Goal: Obtain resource: Obtain resource

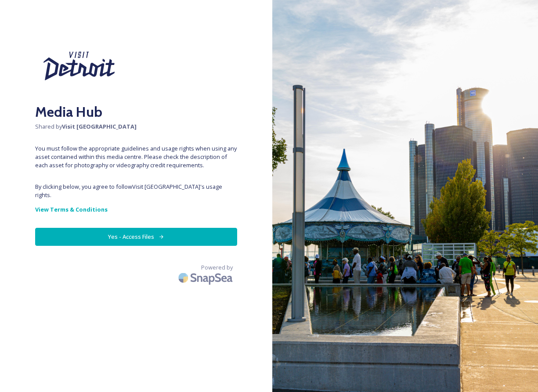
click at [161, 246] on button "Yes - Access Files" at bounding box center [136, 237] width 202 height 18
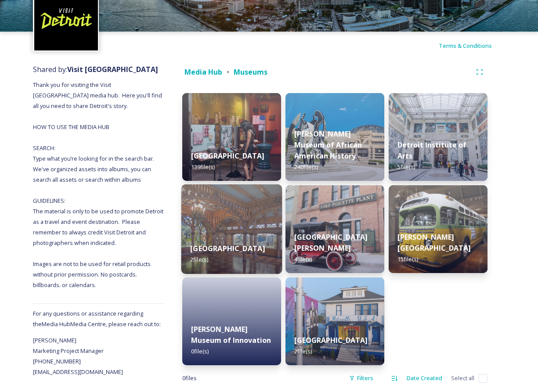
scroll to position [63, 0]
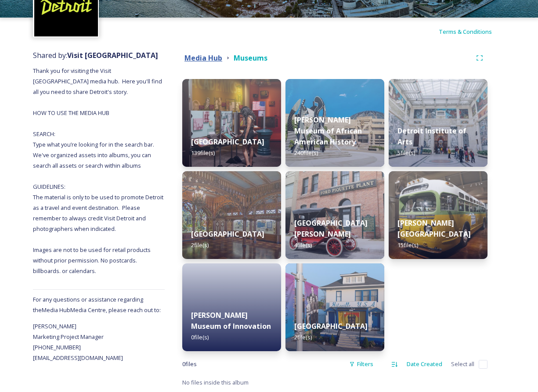
click at [197, 58] on strong "Media Hub" at bounding box center [204, 58] width 38 height 10
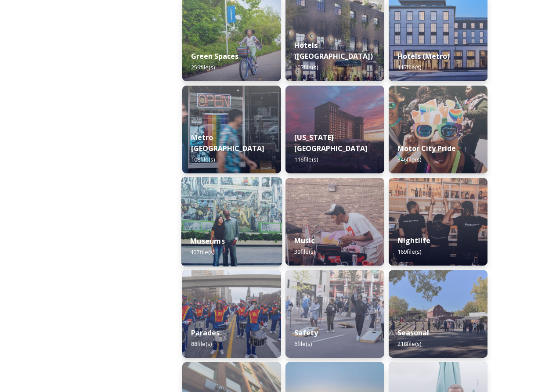
scroll to position [515, 0]
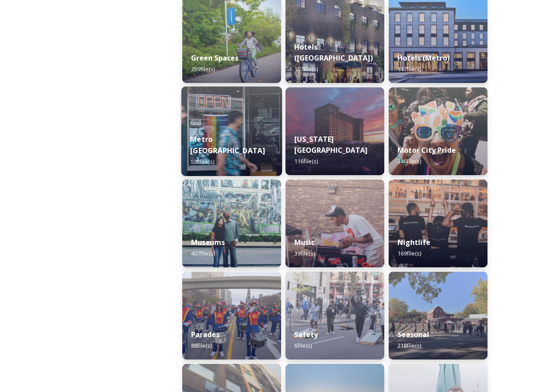
click at [232, 128] on img at bounding box center [232, 132] width 101 height 90
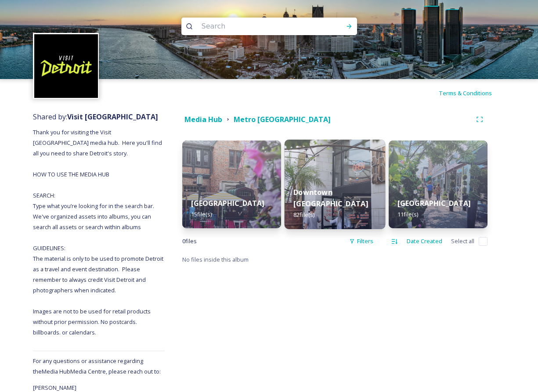
click at [324, 181] on img at bounding box center [335, 185] width 101 height 90
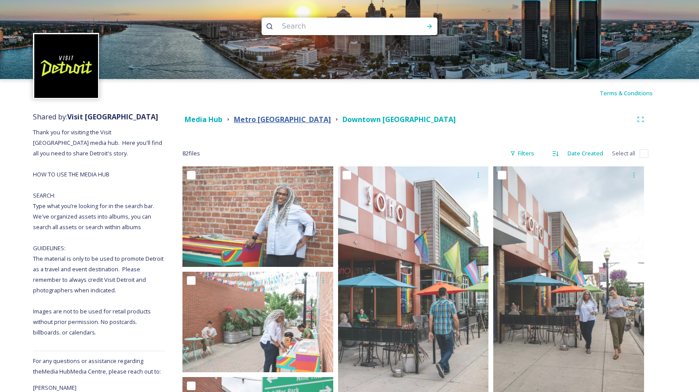
click at [254, 117] on strong "Metro [GEOGRAPHIC_DATA]" at bounding box center [282, 120] width 97 height 10
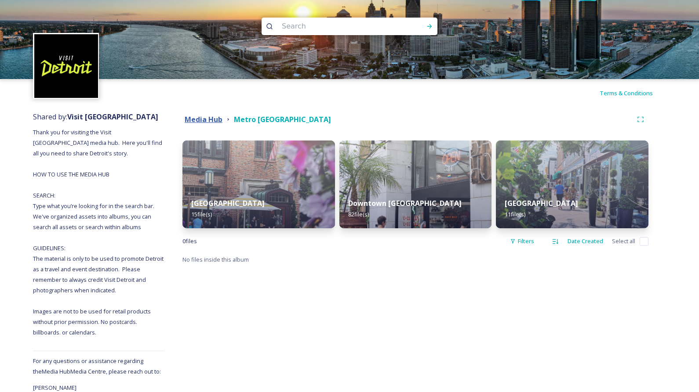
click at [214, 120] on strong "Media Hub" at bounding box center [204, 120] width 38 height 10
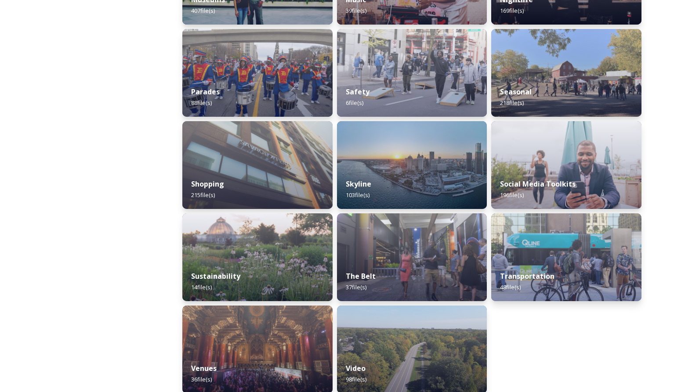
scroll to position [768, 0]
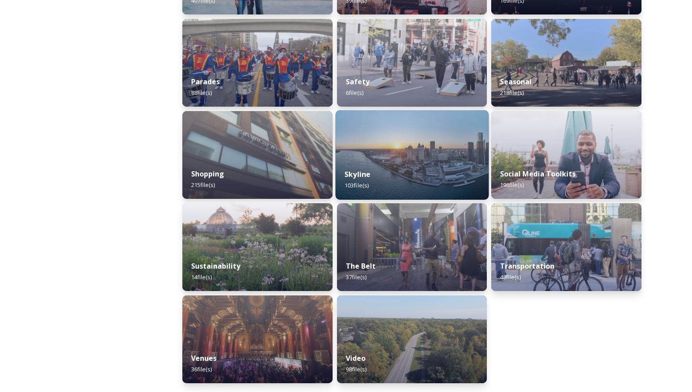
click at [420, 167] on div "Skyline 103 file(s)" at bounding box center [411, 180] width 153 height 40
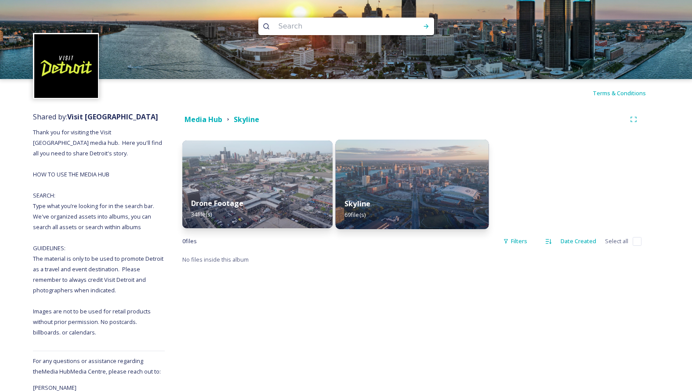
click at [411, 191] on div "Skyline 69 file(s)" at bounding box center [411, 209] width 153 height 40
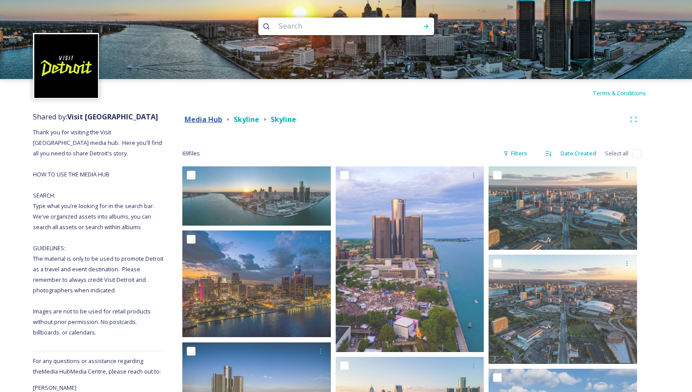
click at [209, 119] on strong "Media Hub" at bounding box center [204, 120] width 38 height 10
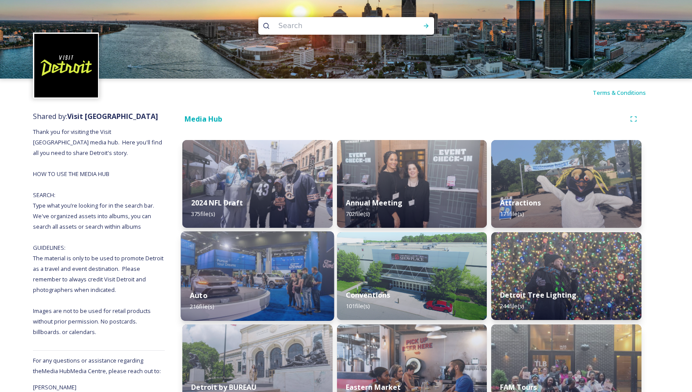
scroll to position [135, 0]
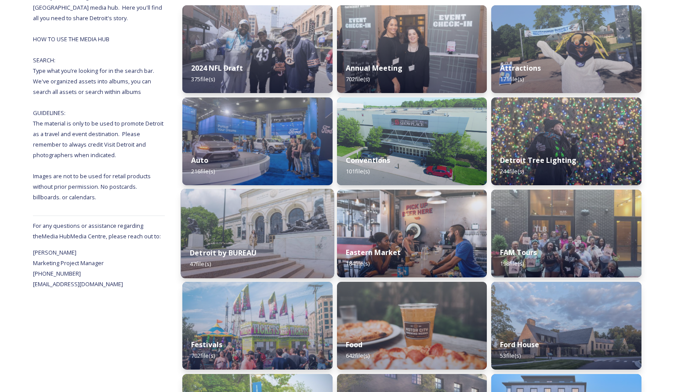
click at [280, 233] on img at bounding box center [257, 234] width 153 height 90
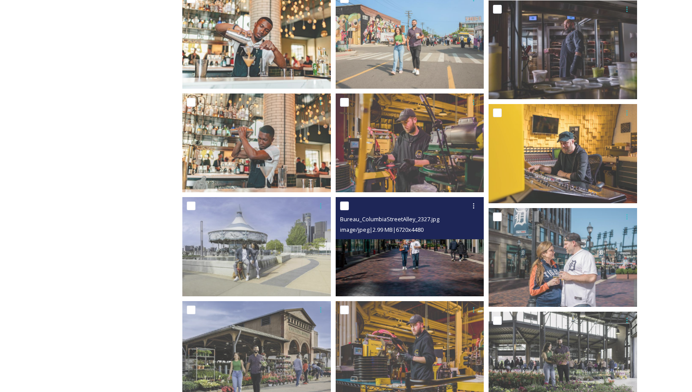
scroll to position [945, 0]
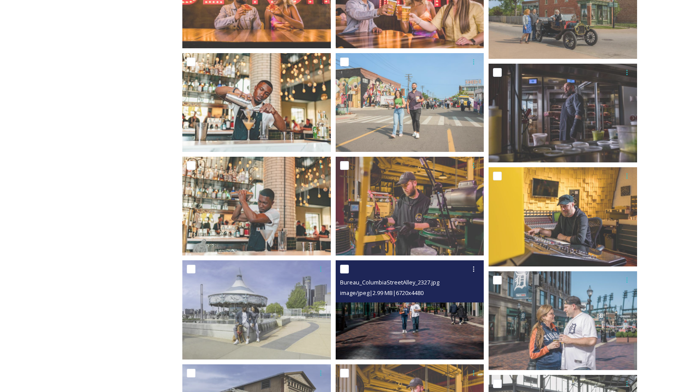
click at [450, 308] on img at bounding box center [410, 310] width 149 height 99
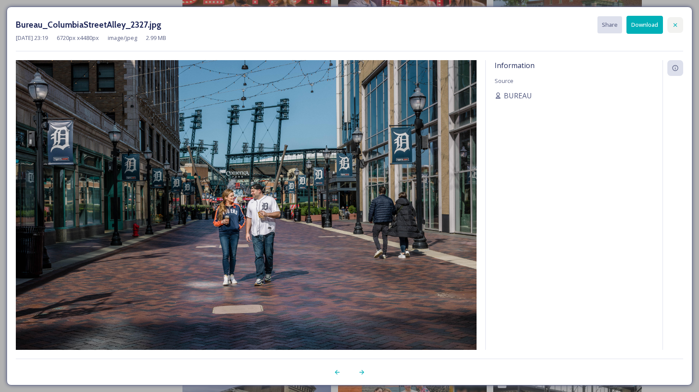
click at [538, 22] on icon at bounding box center [675, 25] width 7 height 7
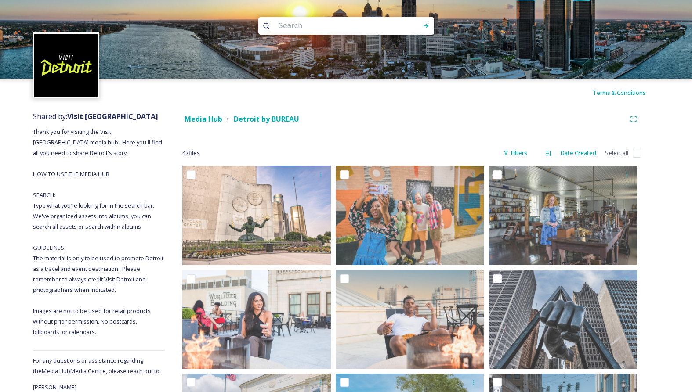
scroll to position [0, 0]
click at [217, 119] on strong "Media Hub" at bounding box center [204, 120] width 38 height 10
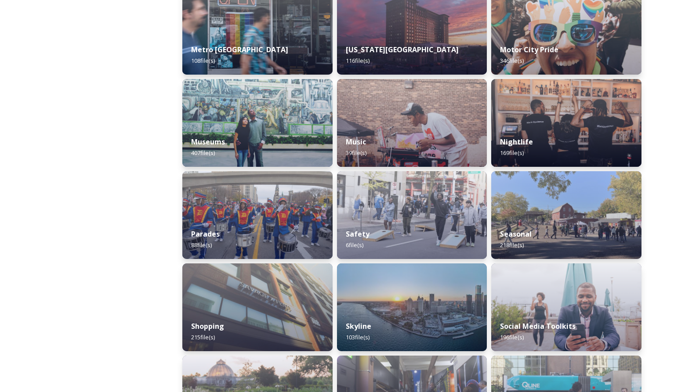
scroll to position [615, 0]
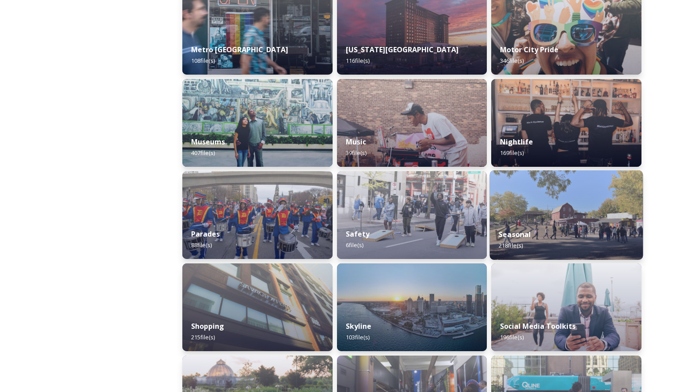
click at [538, 185] on img at bounding box center [566, 216] width 153 height 90
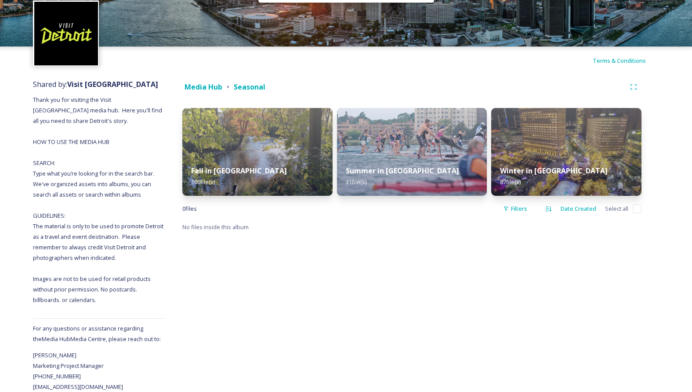
scroll to position [50, 0]
click at [421, 132] on img at bounding box center [411, 152] width 153 height 90
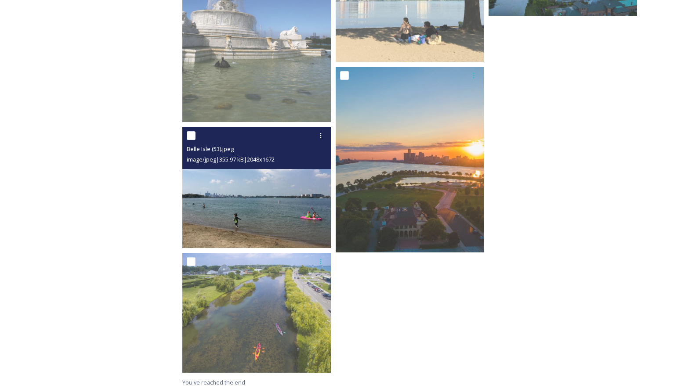
scroll to position [1443, 0]
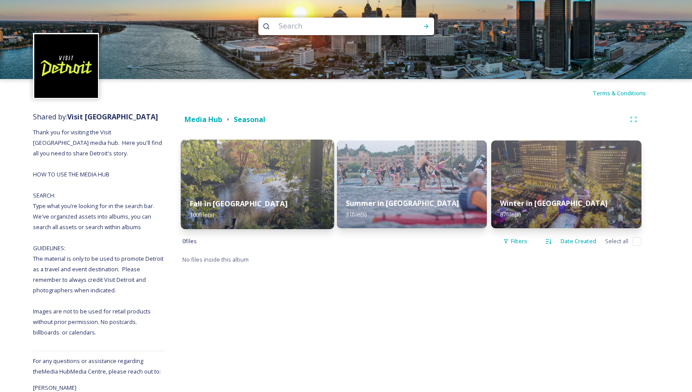
click at [231, 203] on strong "Fall in [GEOGRAPHIC_DATA]" at bounding box center [239, 204] width 98 height 10
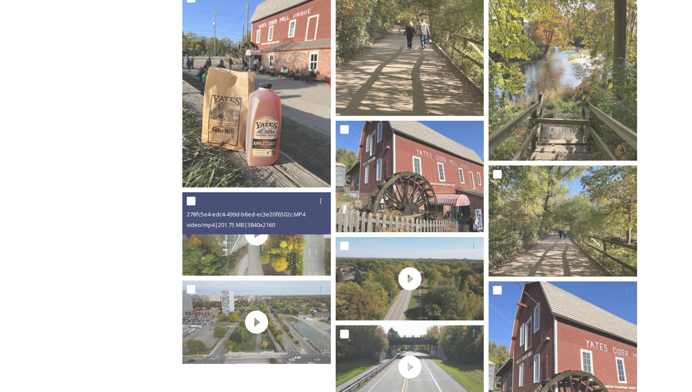
scroll to position [5527, 0]
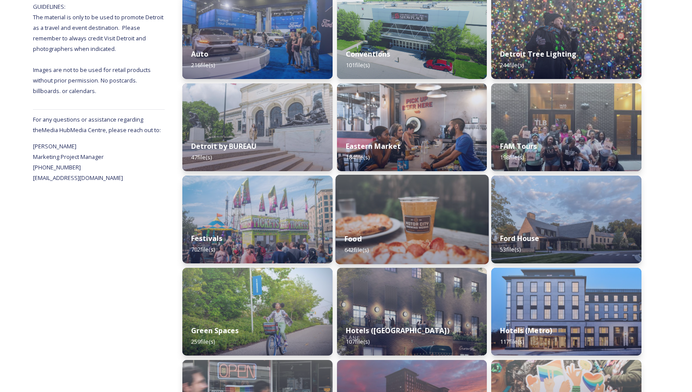
scroll to position [261, 0]
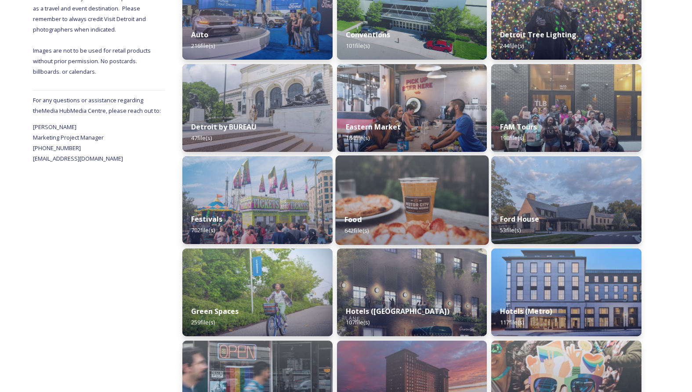
click at [416, 203] on img at bounding box center [411, 201] width 153 height 90
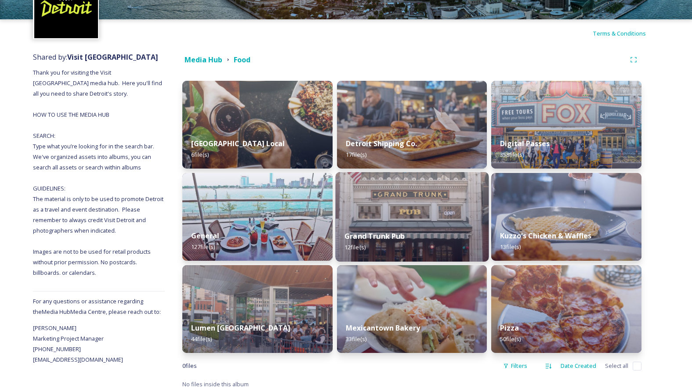
scroll to position [63, 0]
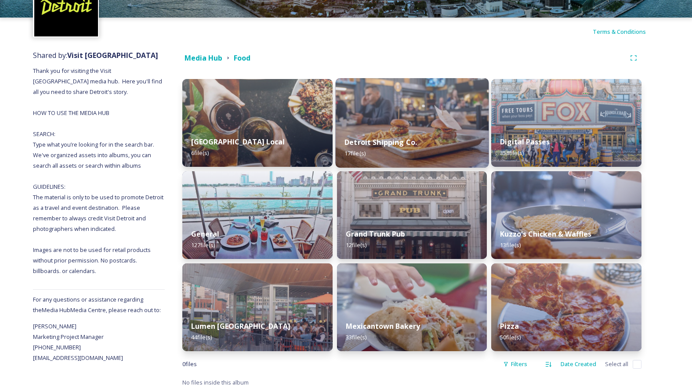
click at [418, 129] on div "Detroit Shipping Co. 17 file(s)" at bounding box center [411, 148] width 153 height 40
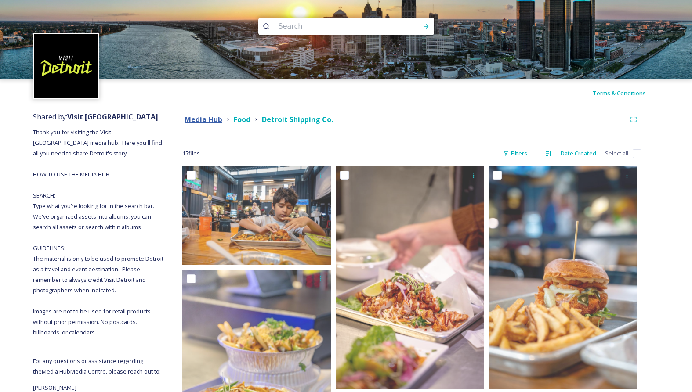
click at [209, 120] on strong "Media Hub" at bounding box center [204, 120] width 38 height 10
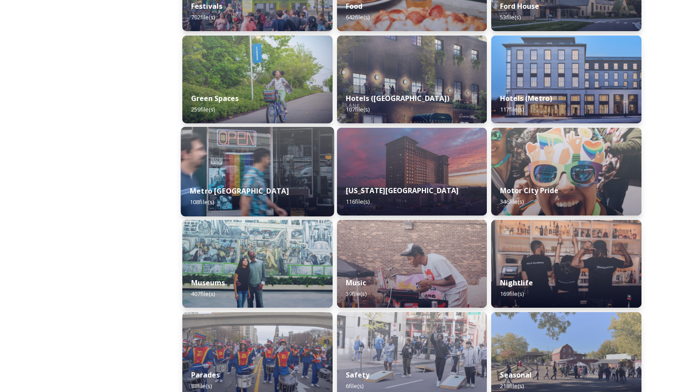
scroll to position [488, 0]
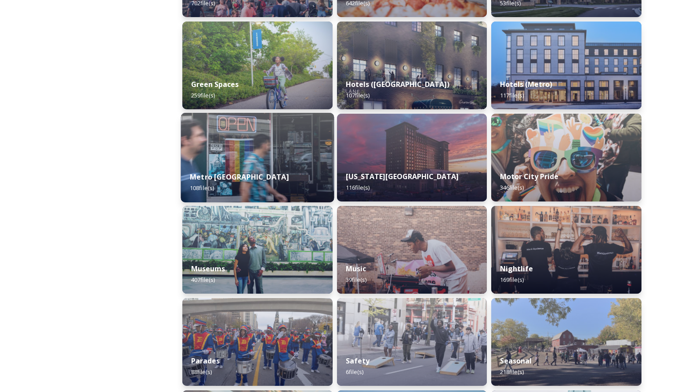
click at [274, 155] on img at bounding box center [257, 158] width 153 height 90
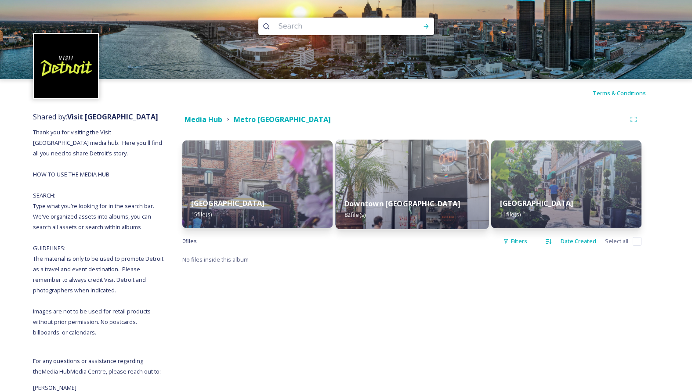
click at [414, 172] on img at bounding box center [411, 185] width 153 height 90
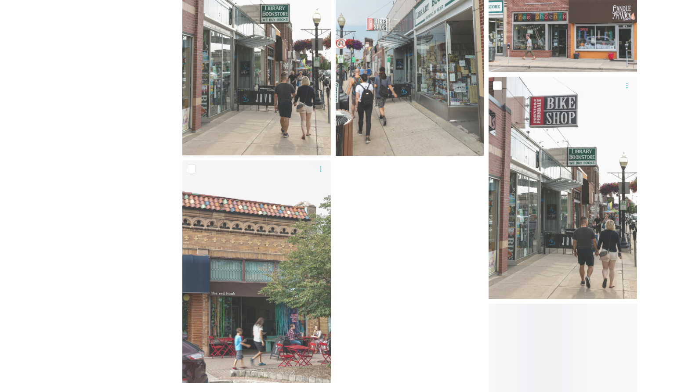
scroll to position [4947, 0]
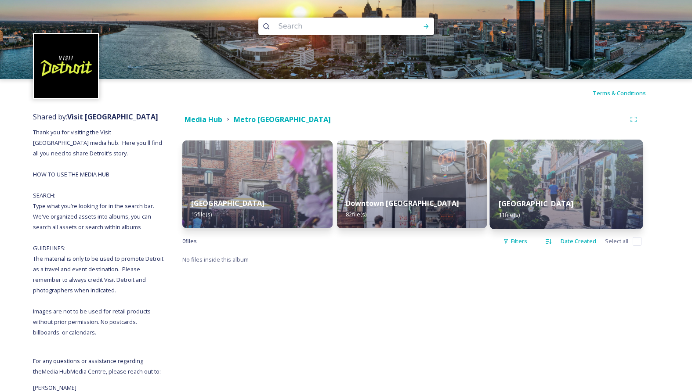
click at [538, 160] on img at bounding box center [566, 185] width 153 height 90
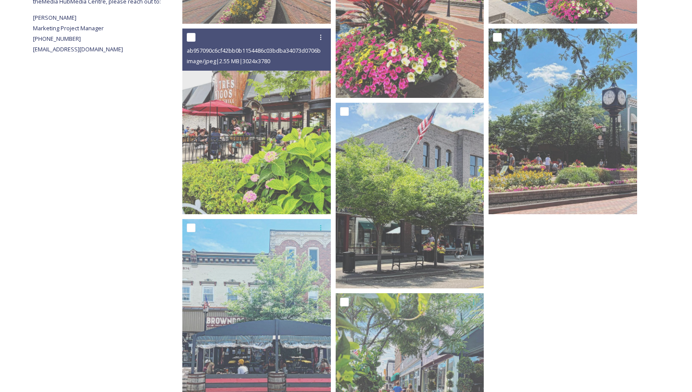
scroll to position [478, 0]
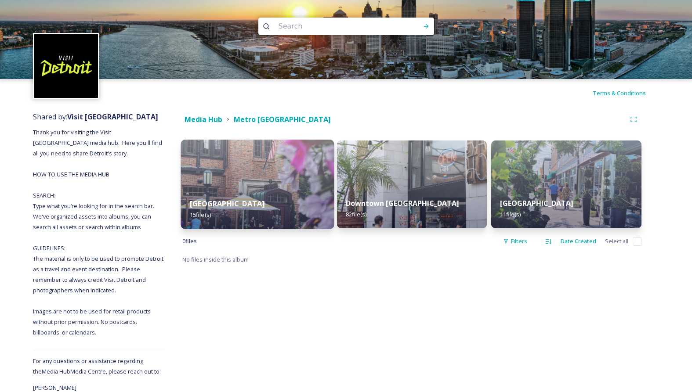
click at [293, 192] on div "Birmingham 15 file(s)" at bounding box center [257, 209] width 153 height 40
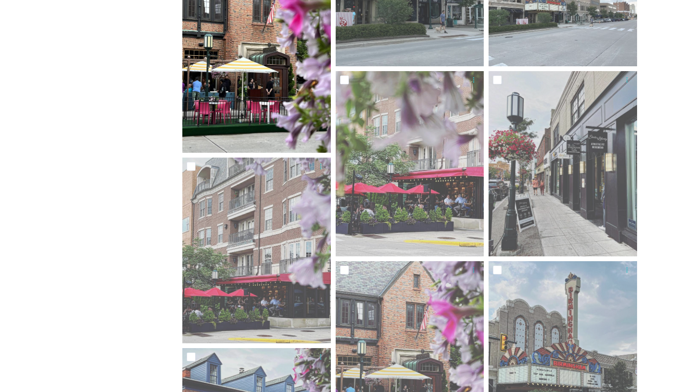
scroll to position [694, 0]
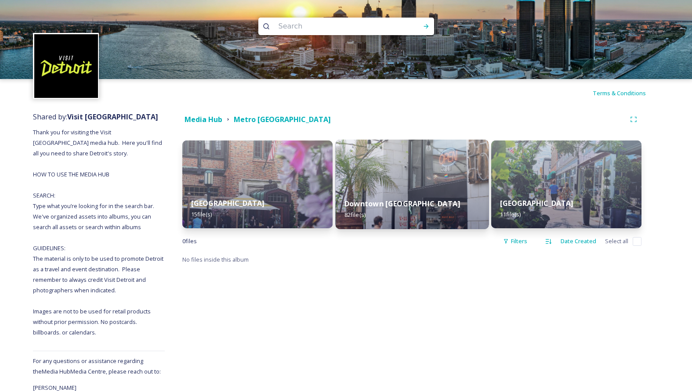
click at [383, 174] on img at bounding box center [411, 185] width 153 height 90
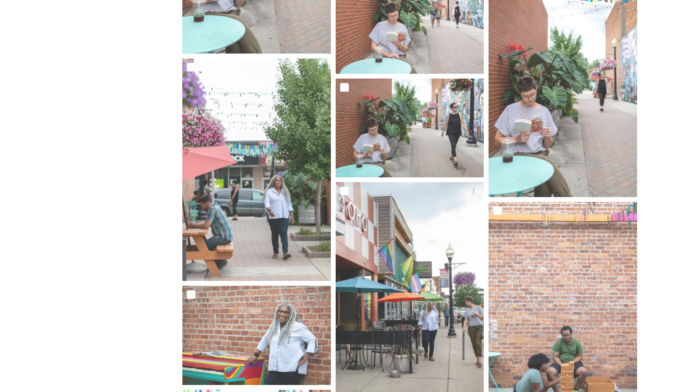
scroll to position [1302, 0]
